Goal: Task Accomplishment & Management: Manage account settings

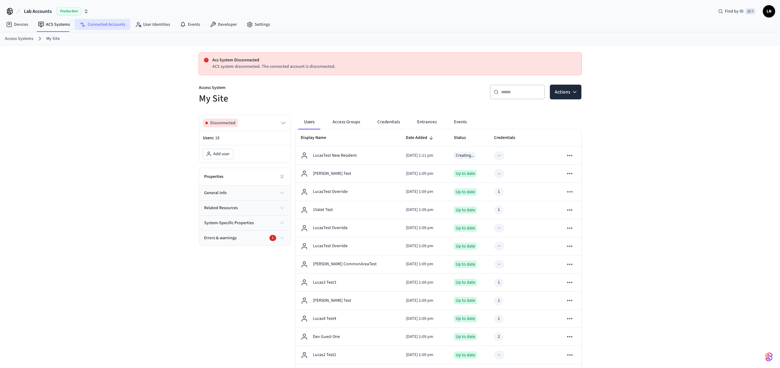
click at [80, 23] on icon at bounding box center [81, 23] width 3 height 2
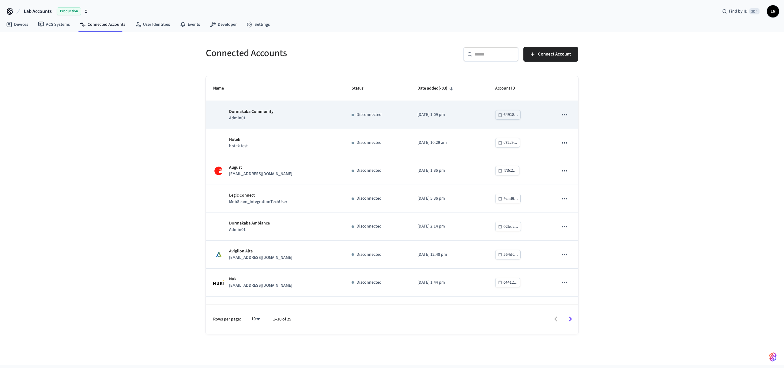
click at [561, 114] on icon "sticky table" at bounding box center [565, 115] width 8 height 8
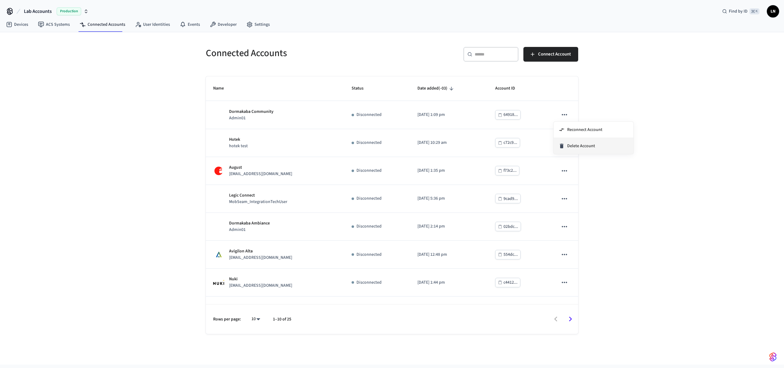
click at [571, 147] on span "Delete Account" at bounding box center [581, 146] width 28 height 6
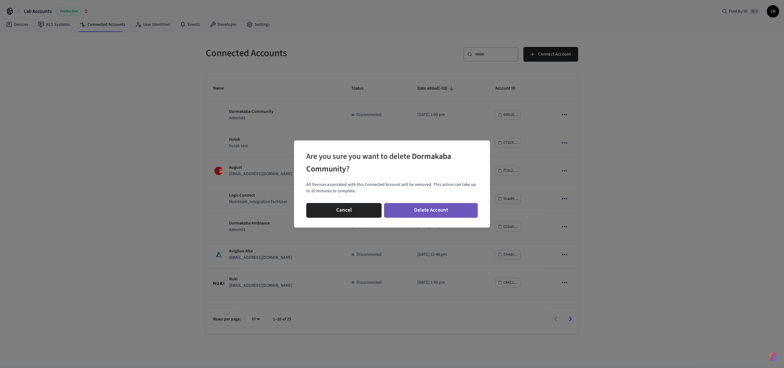
click at [425, 210] on button "Delete Account" at bounding box center [431, 210] width 94 height 15
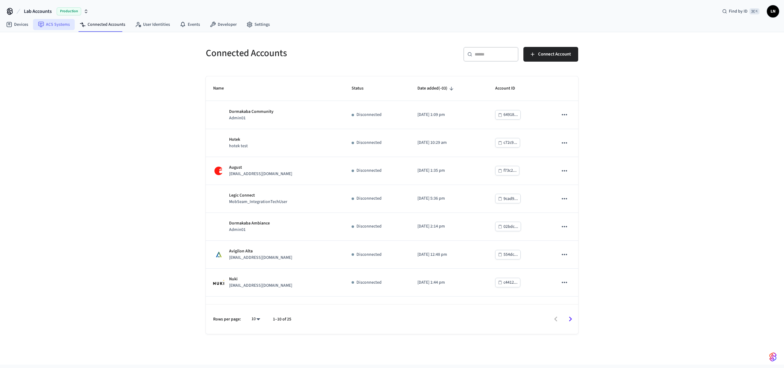
click at [62, 29] on link "ACS Systems" at bounding box center [54, 24] width 42 height 11
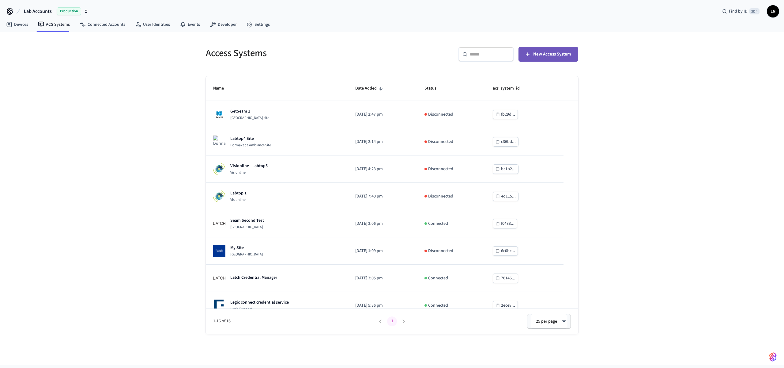
click at [550, 57] on span "New Access System" at bounding box center [552, 54] width 38 height 8
click at [533, 52] on button "New Access System" at bounding box center [549, 54] width 60 height 15
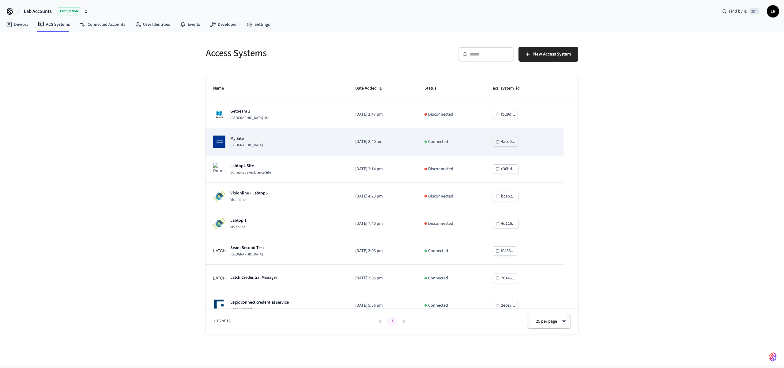
click at [348, 138] on td "[DATE] 8:40 am" at bounding box center [382, 141] width 69 height 27
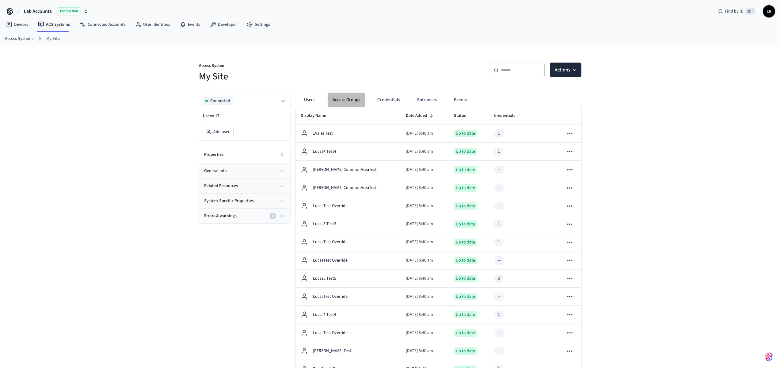
click at [361, 103] on button "Access Groups" at bounding box center [346, 100] width 37 height 15
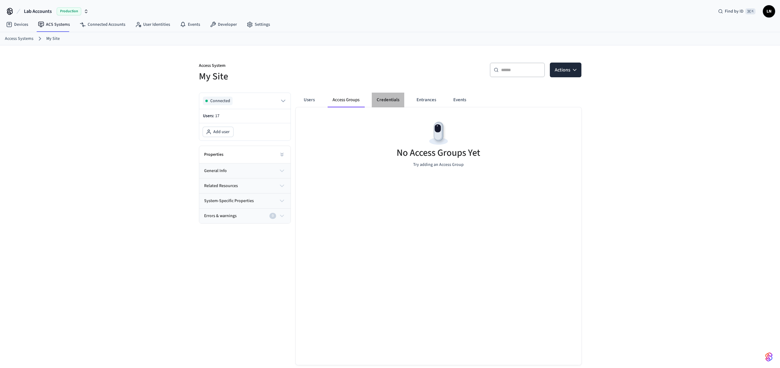
click at [381, 99] on button "Credentials" at bounding box center [388, 100] width 32 height 15
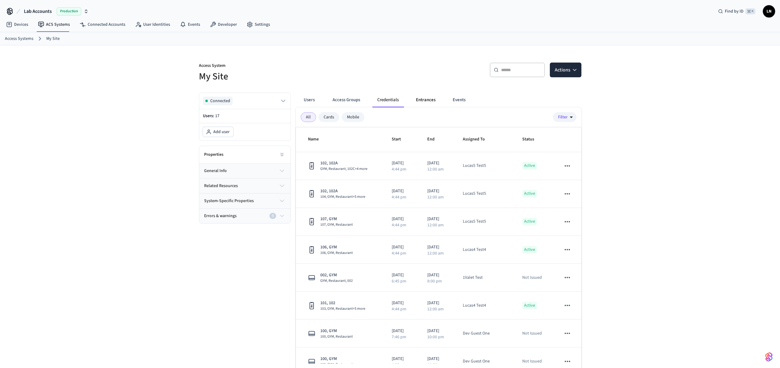
click at [414, 104] on button "Entrances" at bounding box center [425, 100] width 29 height 15
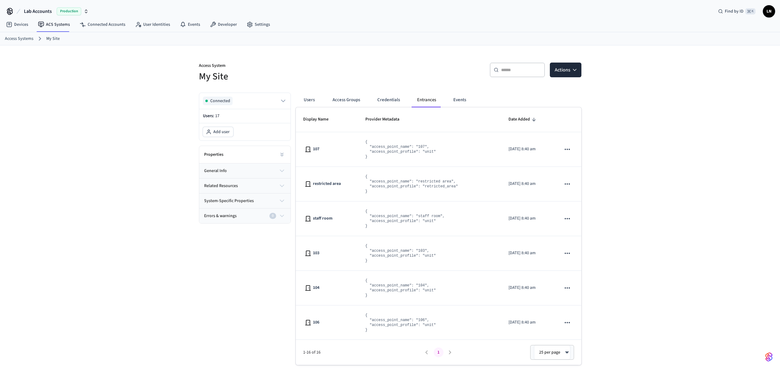
click at [309, 108] on th "Display Name" at bounding box center [327, 119] width 62 height 25
click at [310, 104] on button "Users" at bounding box center [309, 100] width 22 height 15
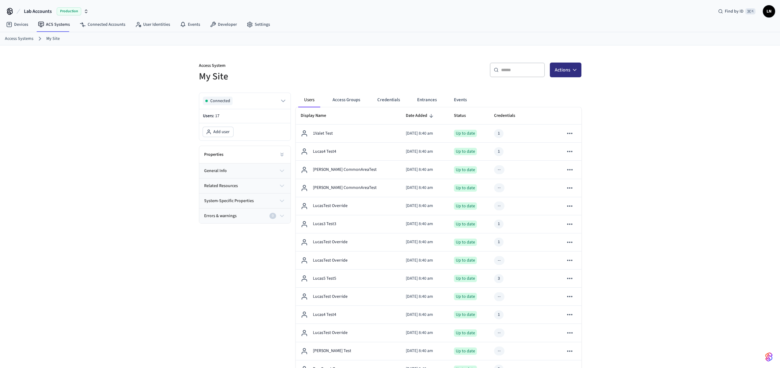
click at [575, 67] on icon "button" at bounding box center [574, 70] width 6 height 6
click at [549, 86] on div "Add user" at bounding box center [547, 85] width 66 height 10
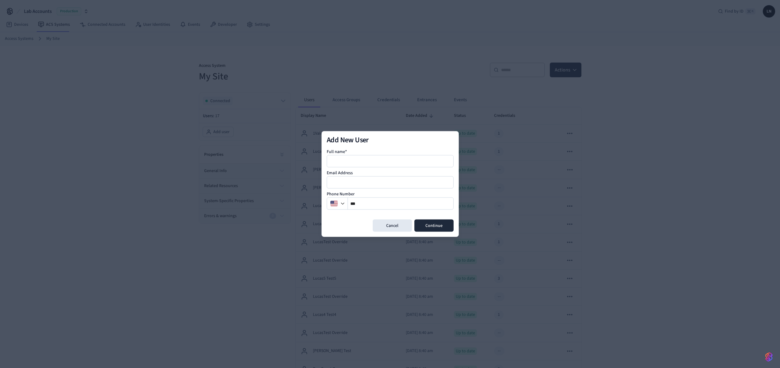
click at [352, 165] on div at bounding box center [390, 161] width 127 height 12
click at [357, 161] on input at bounding box center [390, 160] width 126 height 7
type input "*"
type input "**********"
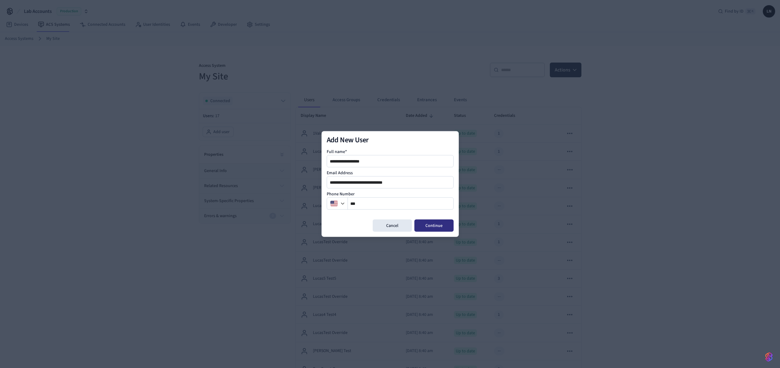
click at [444, 227] on button "Continue" at bounding box center [433, 225] width 39 height 12
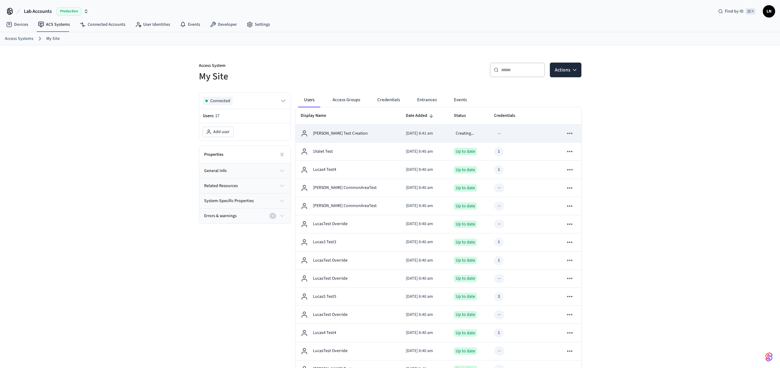
click at [353, 135] on div "[PERSON_NAME] Test Creation" at bounding box center [348, 133] width 95 height 7
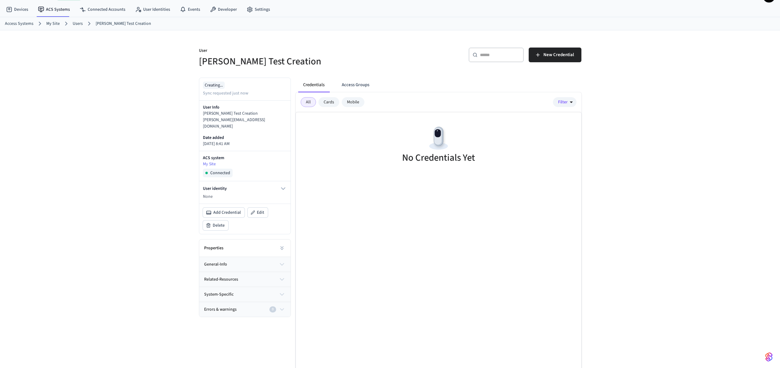
scroll to position [17, 0]
click at [269, 255] on button "general-info" at bounding box center [244, 262] width 91 height 15
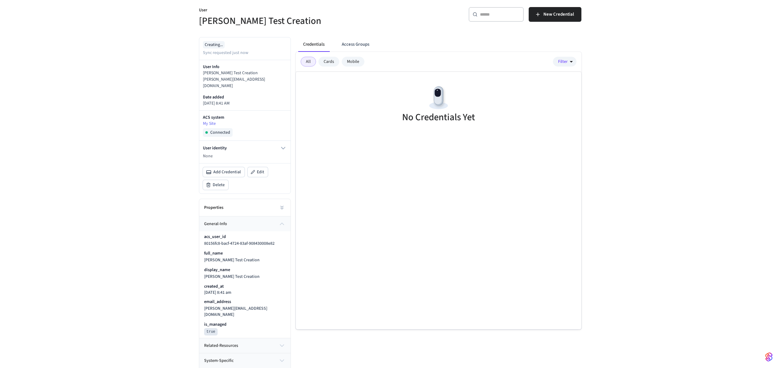
scroll to position [58, 0]
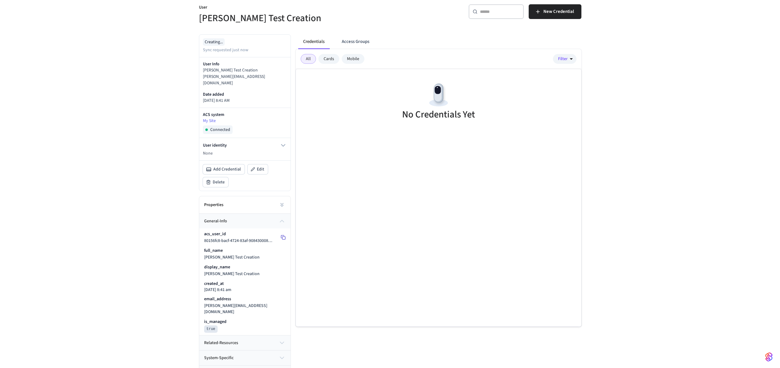
click at [282, 235] on icon at bounding box center [283, 237] width 5 height 5
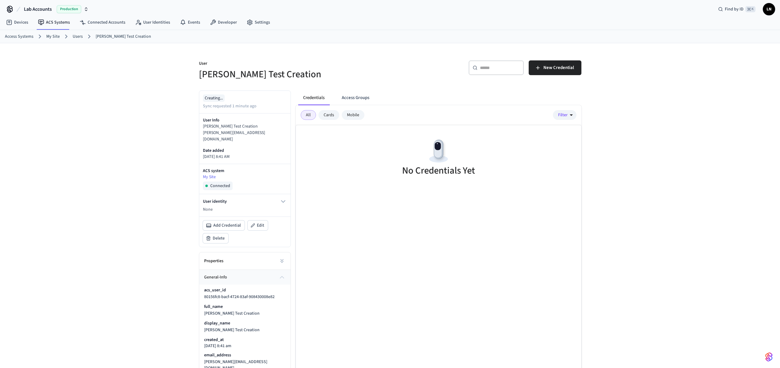
scroll to position [0, 0]
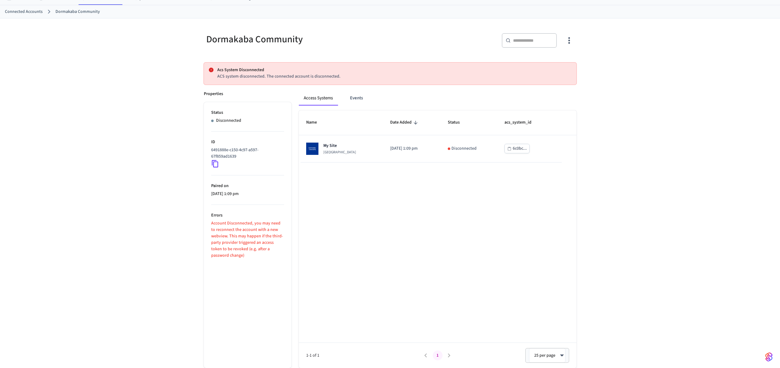
scroll to position [10, 0]
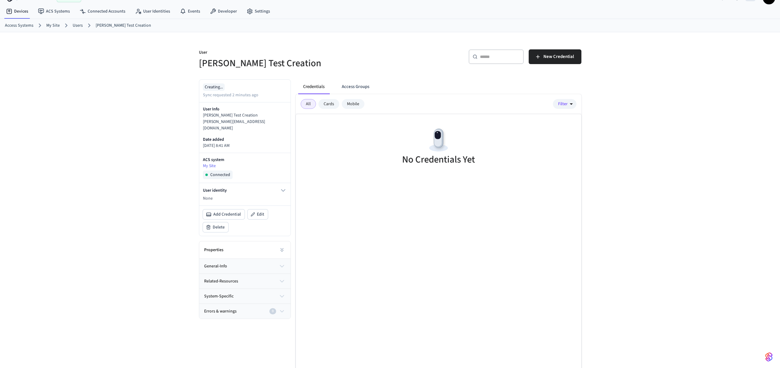
scroll to position [13, 0]
click at [273, 258] on button "general-info" at bounding box center [244, 265] width 91 height 15
click at [247, 120] on p "[PERSON_NAME][EMAIL_ADDRESS][DOMAIN_NAME]" at bounding box center [245, 124] width 84 height 13
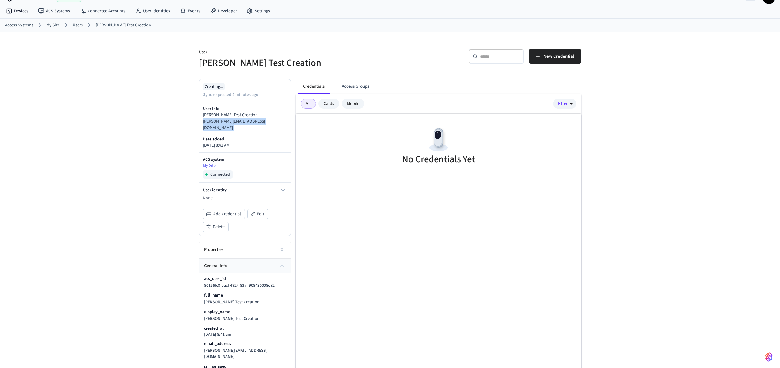
copy div "[PERSON_NAME][EMAIL_ADDRESS][DOMAIN_NAME]"
